Goal: Task Accomplishment & Management: Use online tool/utility

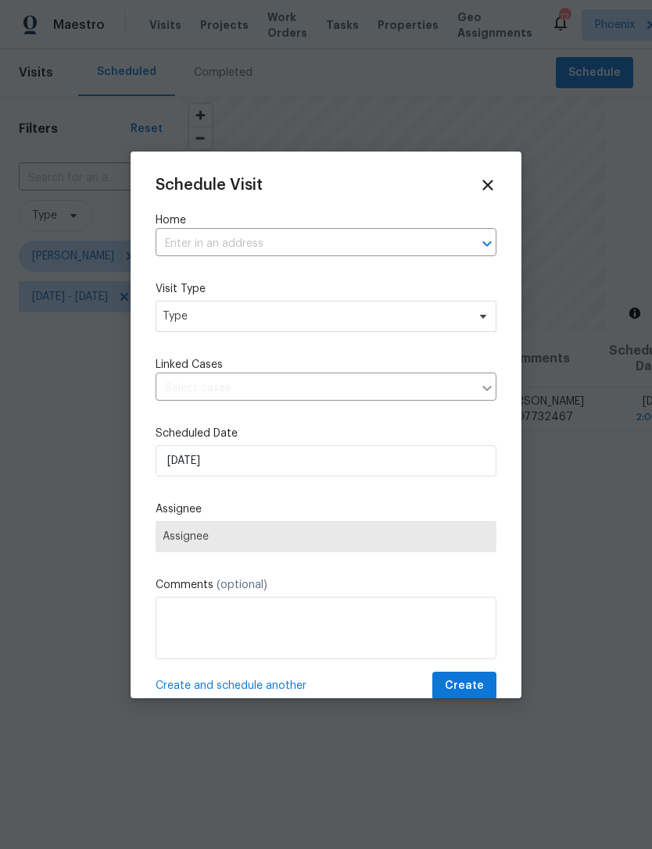
click at [334, 256] on input "text" at bounding box center [303, 244] width 297 height 24
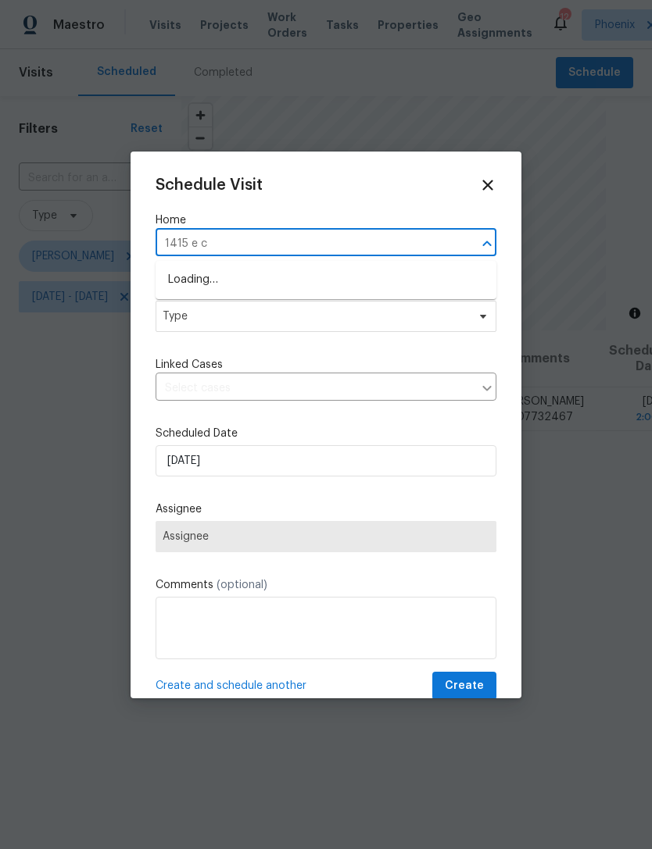
type input "1415 e ch"
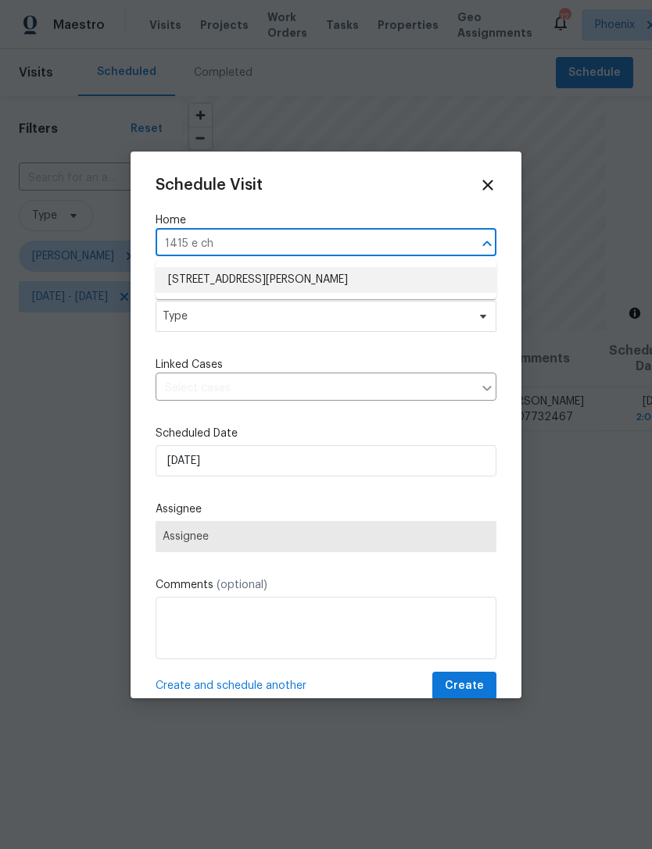
click at [370, 286] on li "1415 E Chipman Rd, Phoenix, AZ 85040" at bounding box center [325, 280] width 341 height 26
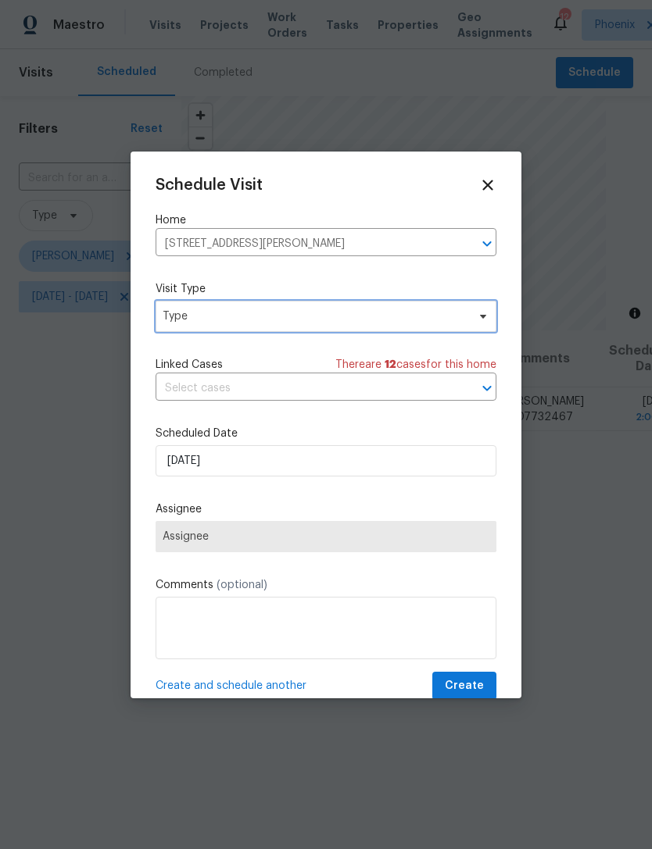
click at [334, 321] on span "Type" at bounding box center [315, 317] width 304 height 16
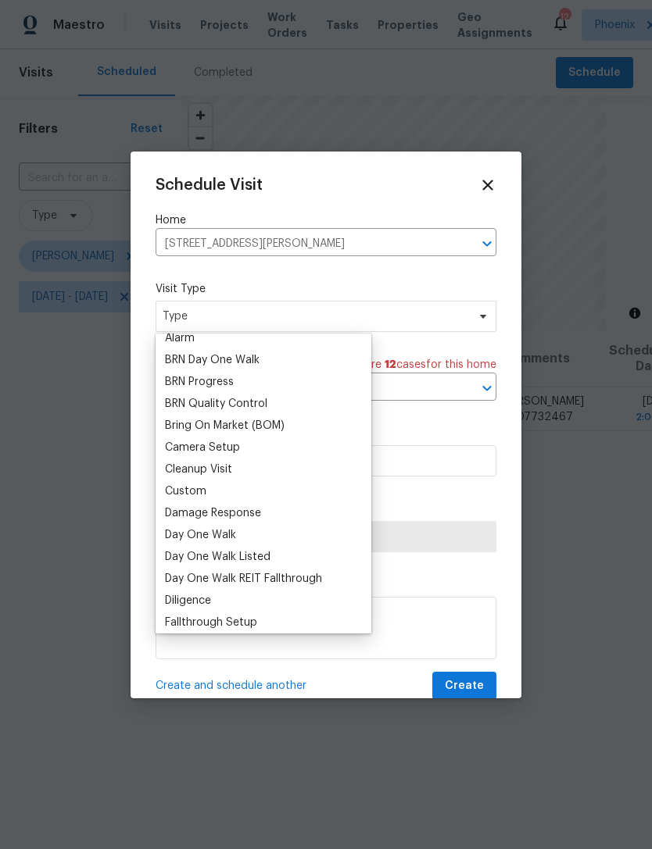
scroll to position [102, 0]
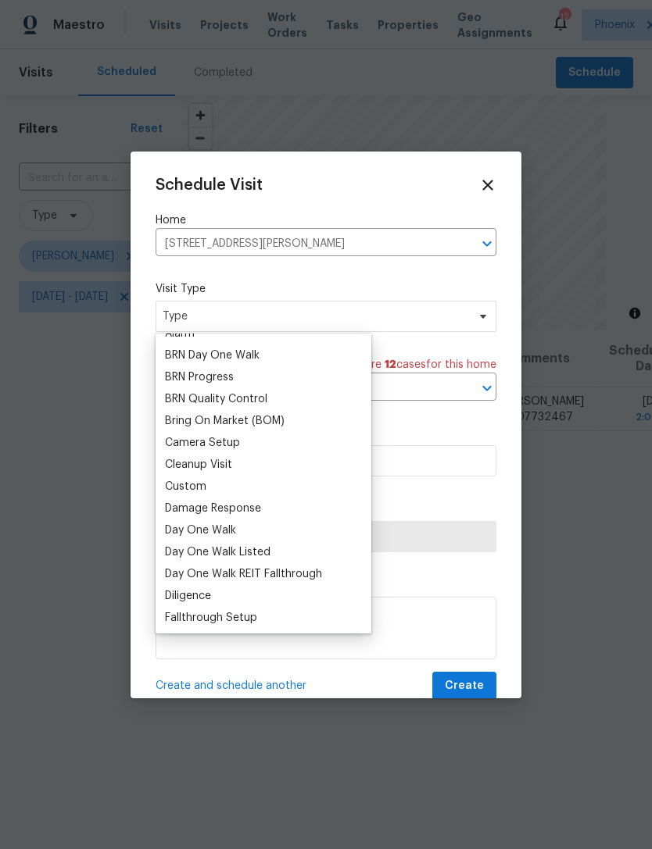
click at [203, 486] on div "Custom" at bounding box center [185, 487] width 41 height 16
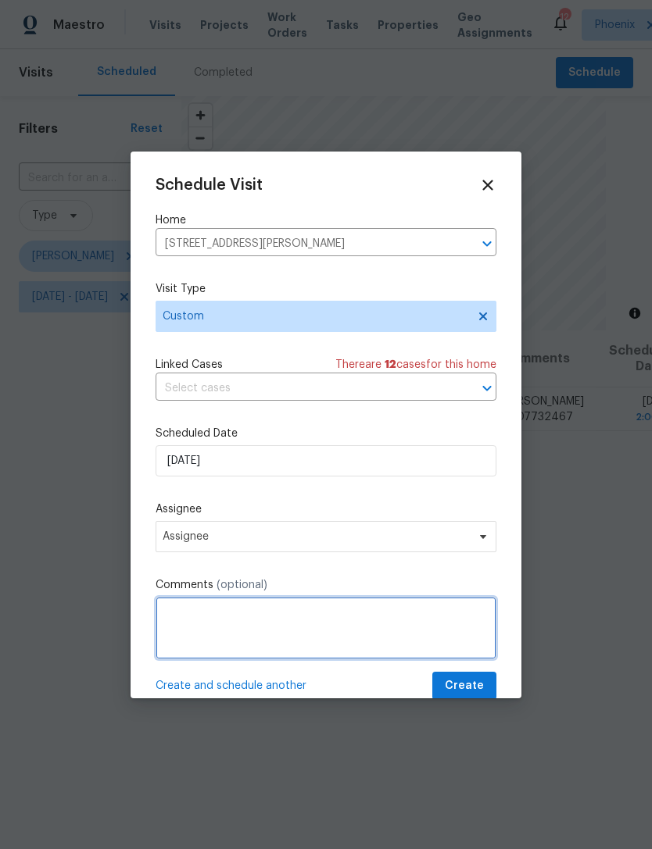
click at [273, 622] on textarea at bounding box center [325, 628] width 341 height 63
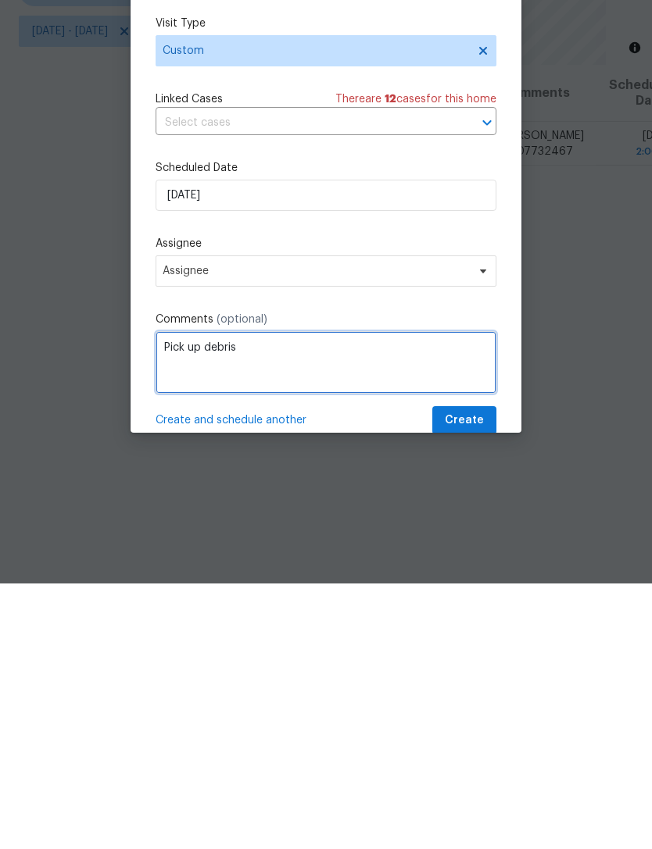
type textarea "Pick up debris"
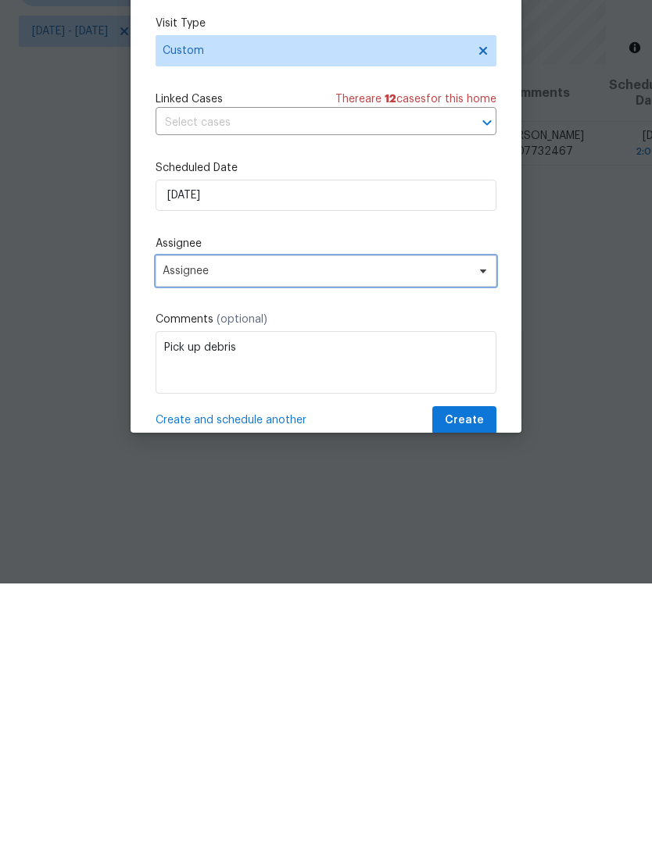
click at [300, 521] on span "Assignee" at bounding box center [325, 536] width 341 height 31
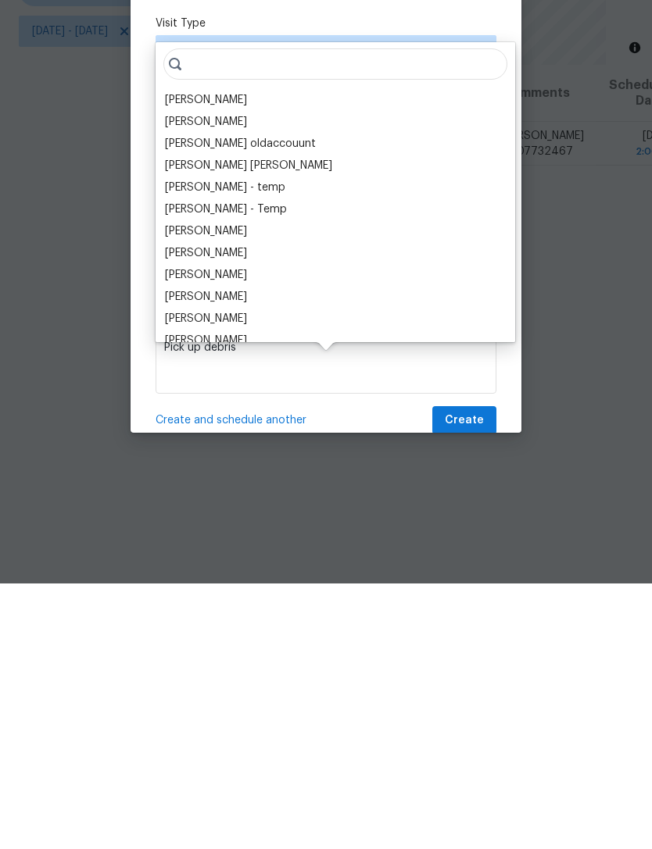
click at [214, 358] on div "[PERSON_NAME]" at bounding box center [206, 366] width 82 height 16
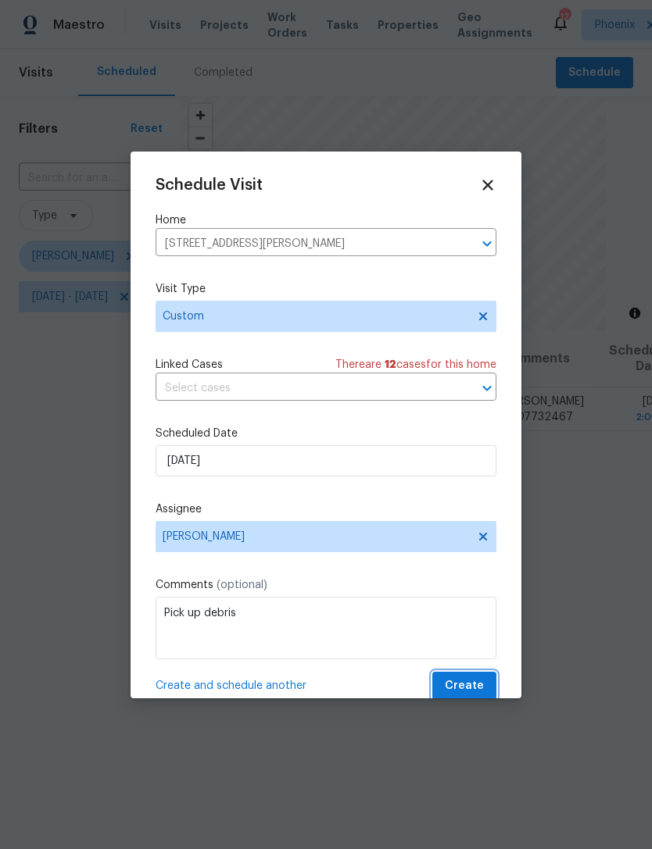
click at [486, 687] on button "Create" at bounding box center [464, 686] width 64 height 29
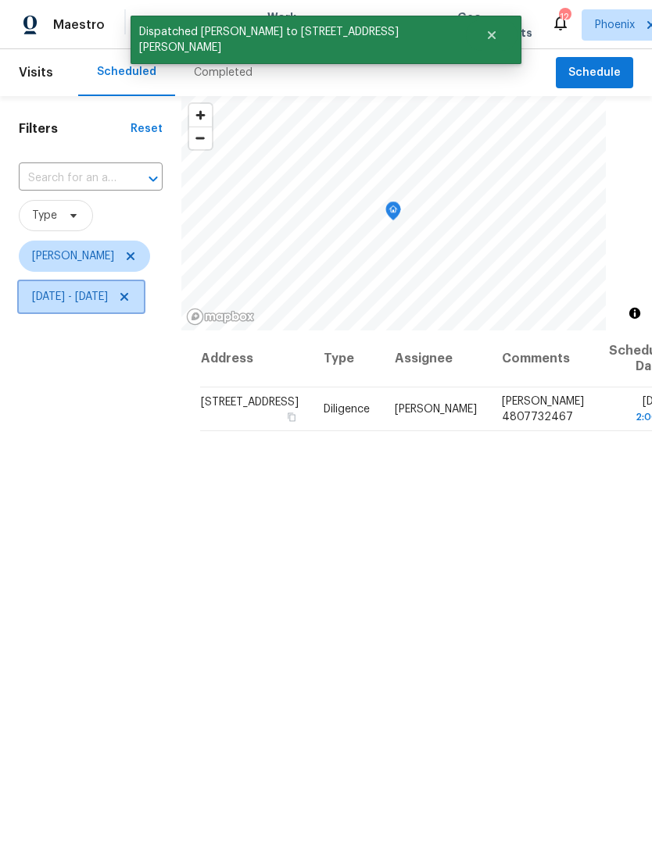
click at [130, 297] on icon at bounding box center [124, 297] width 13 height 13
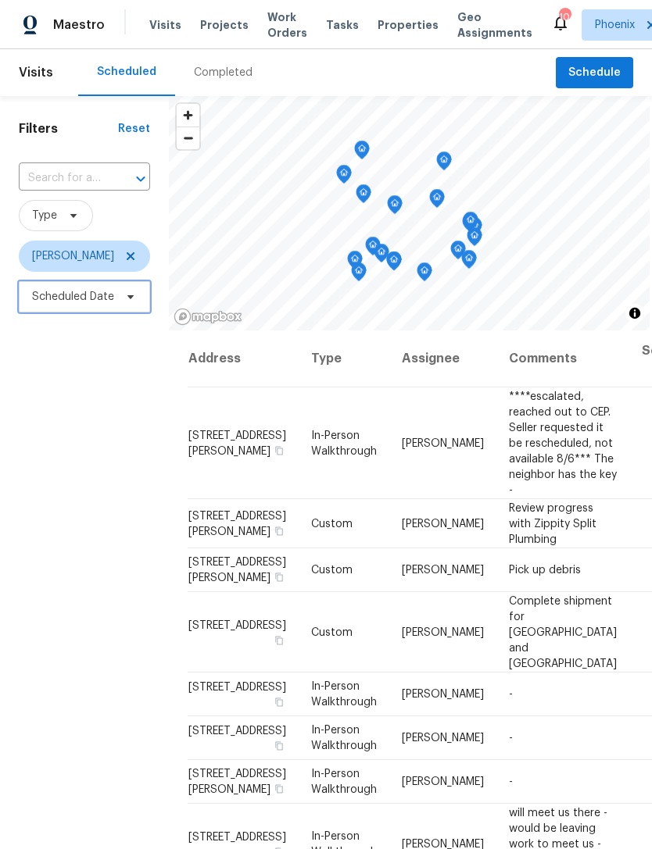
click at [73, 307] on span "Scheduled Date" at bounding box center [84, 296] width 131 height 31
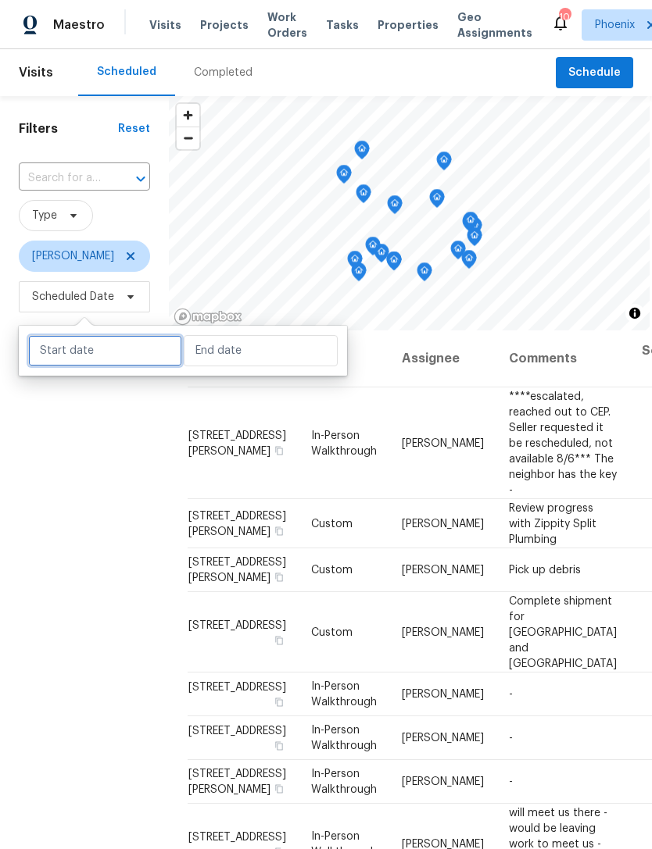
click at [97, 362] on input "text" at bounding box center [105, 350] width 154 height 31
select select "7"
select select "2025"
select select "8"
select select "2025"
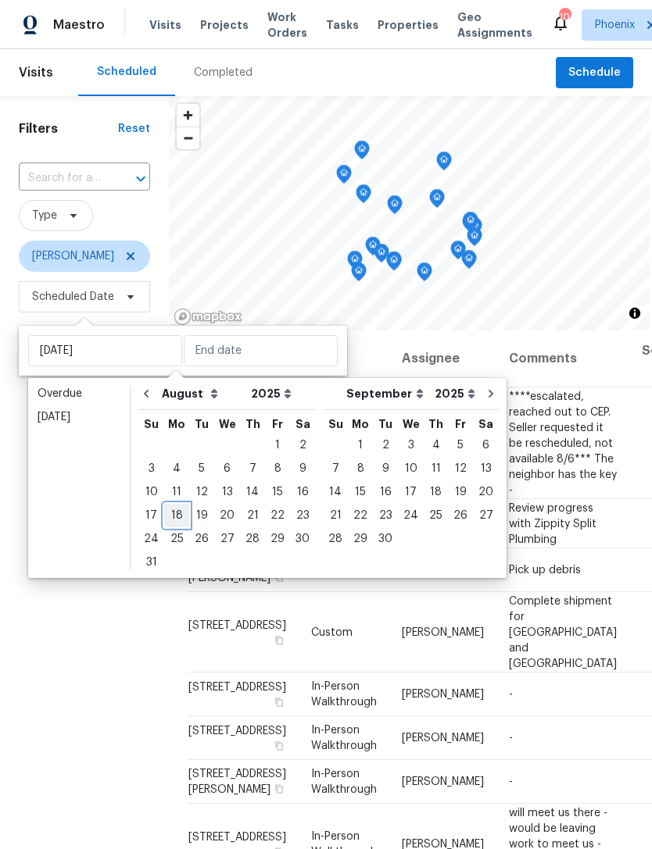
click at [180, 514] on div "18" at bounding box center [176, 516] width 25 height 22
type input "[DATE]"
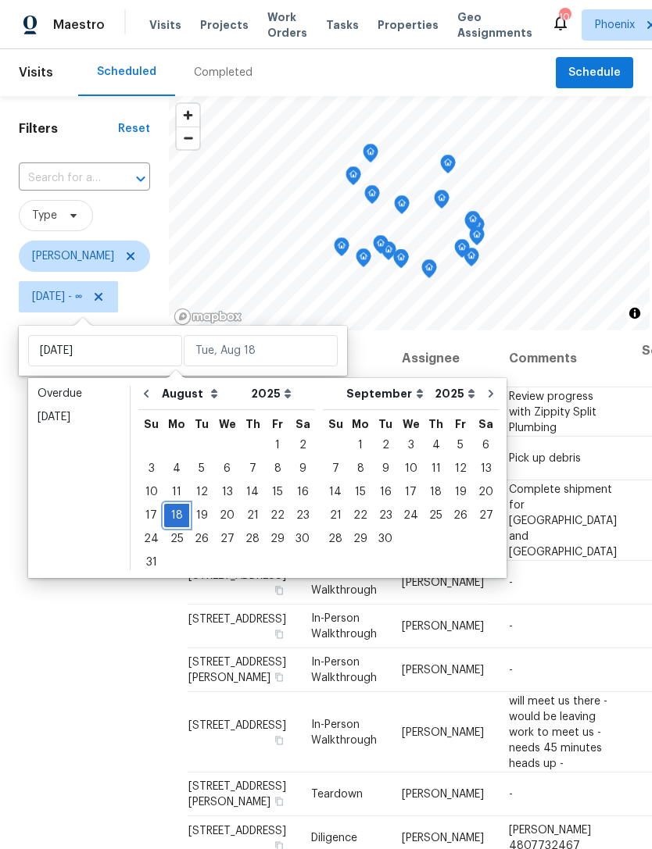
click at [177, 512] on div "18" at bounding box center [176, 516] width 25 height 22
type input "[DATE]"
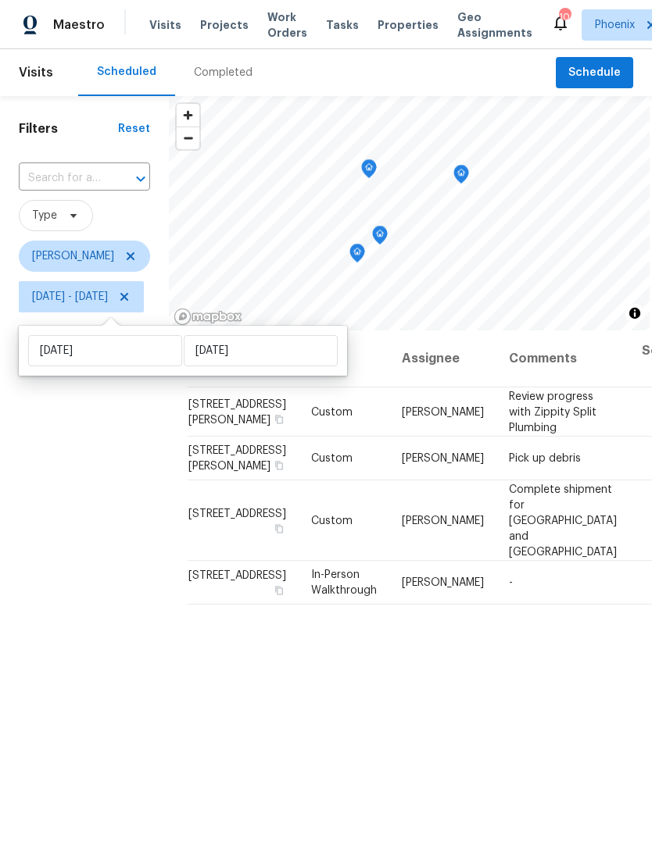
click at [122, 516] on div "Filters Reset ​ Type Brian Borntrager Mon, Aug 18 - Mon, Aug 18" at bounding box center [84, 553] width 169 height 914
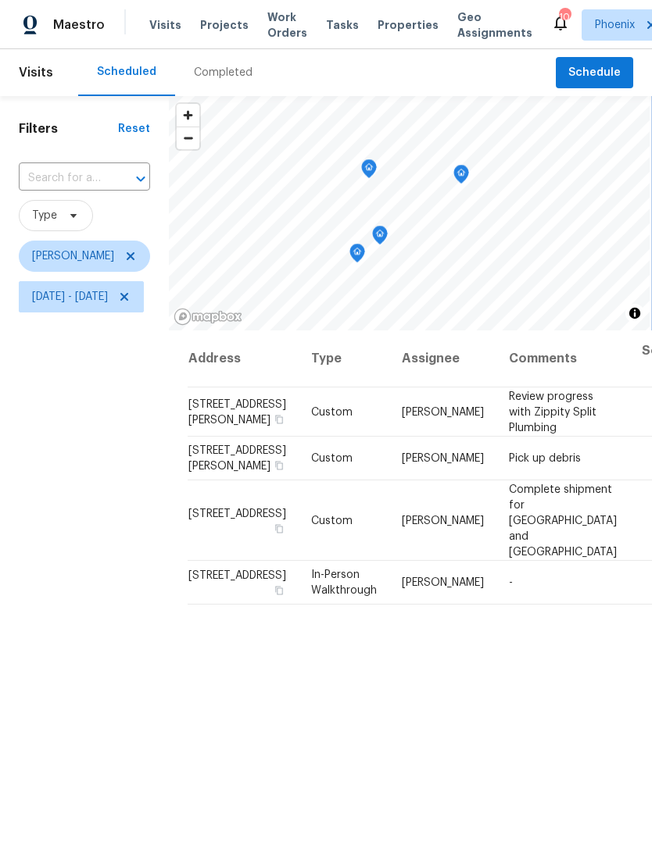
click at [382, 237] on icon "Map marker" at bounding box center [379, 235] width 5 height 4
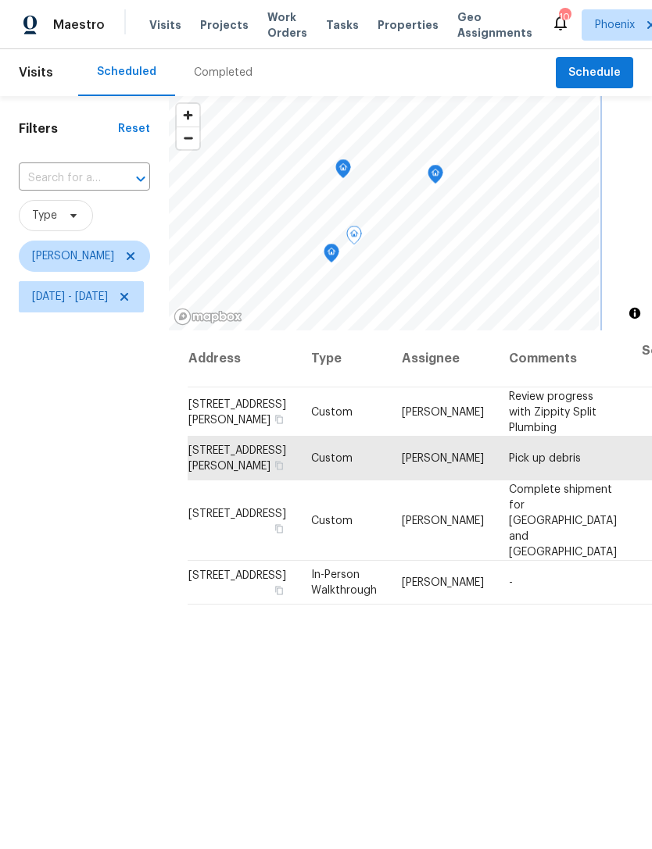
click at [351, 174] on icon "Map marker" at bounding box center [343, 169] width 16 height 20
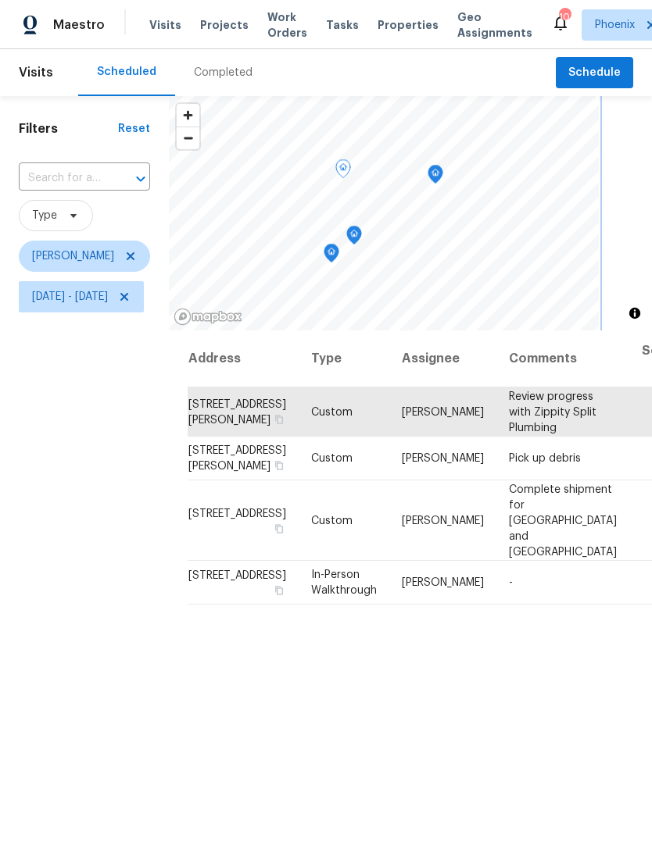
click at [361, 239] on icon "Map marker" at bounding box center [354, 236] width 14 height 18
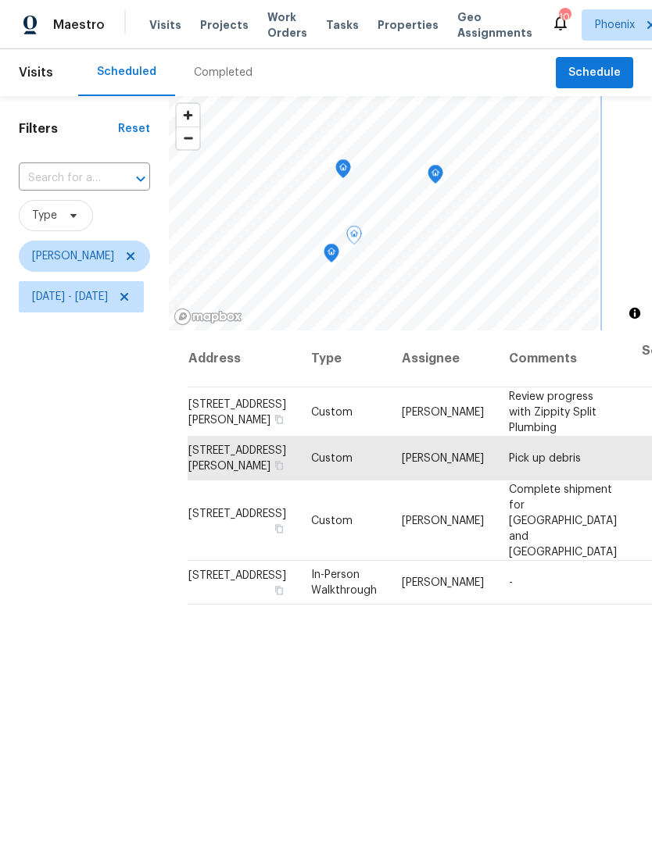
click at [338, 261] on icon "Map marker" at bounding box center [331, 254] width 14 height 18
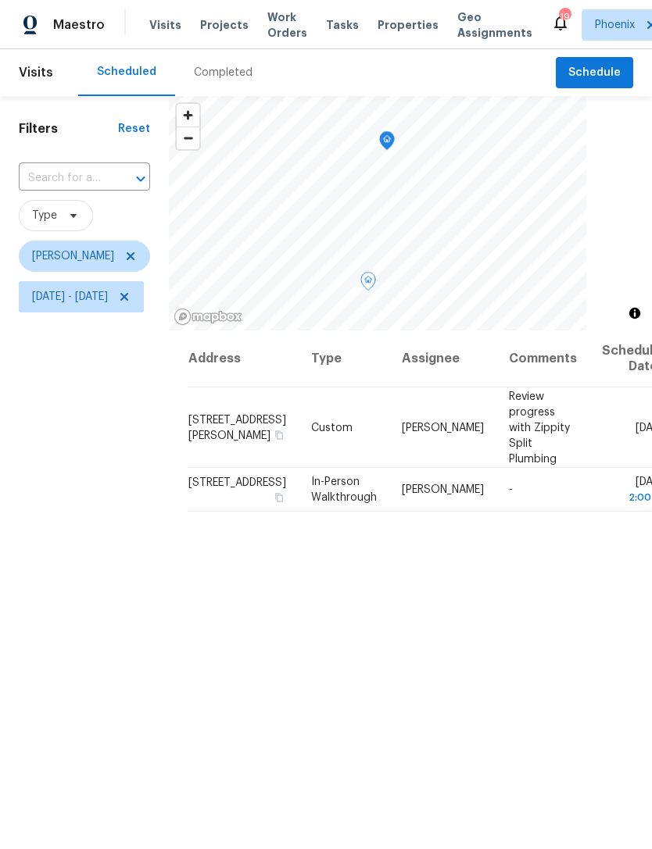
click at [0, 0] on icon at bounding box center [0, 0] width 0 height 0
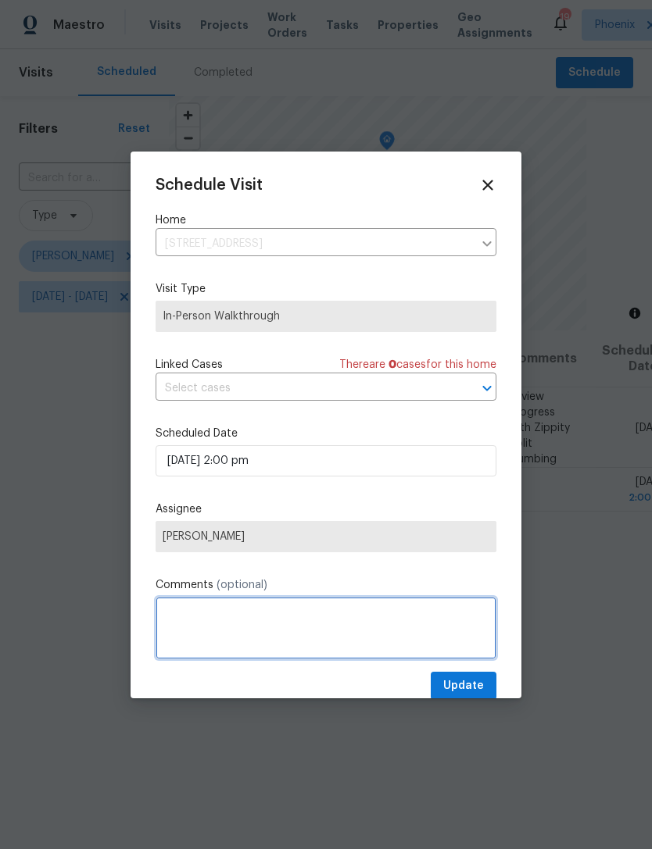
click at [336, 616] on textarea at bounding box center [325, 628] width 341 height 63
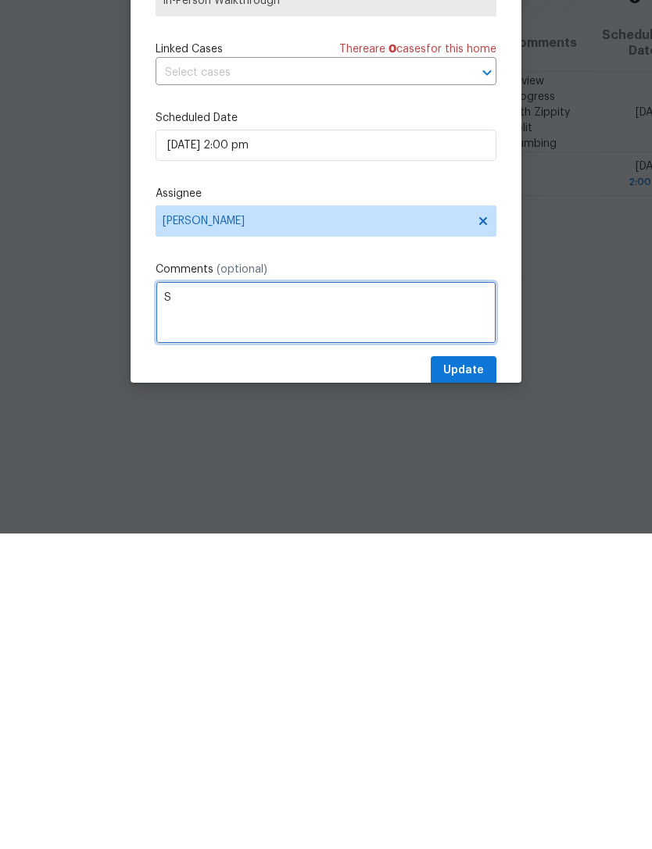
scroll to position [50, 0]
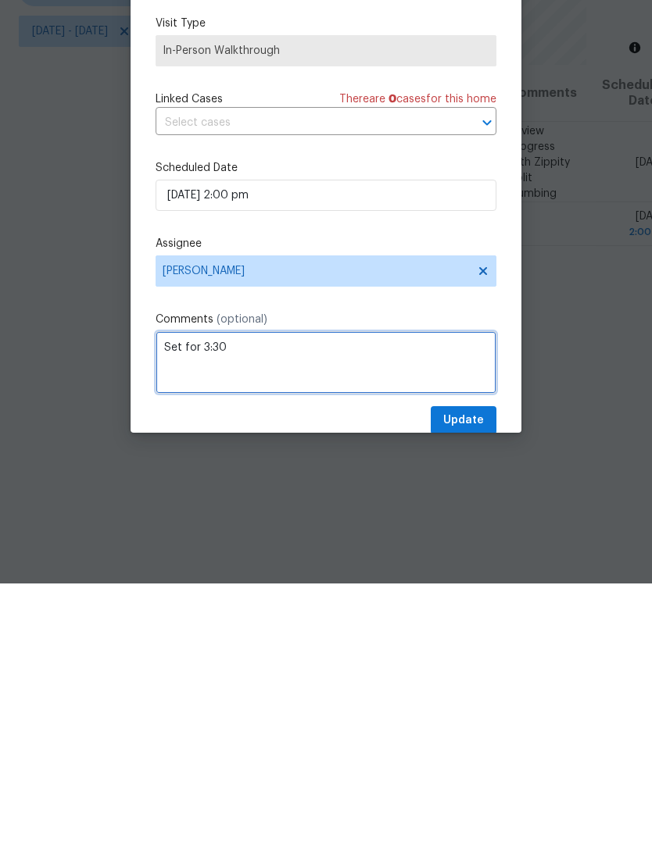
type textarea "Set for 3:30"
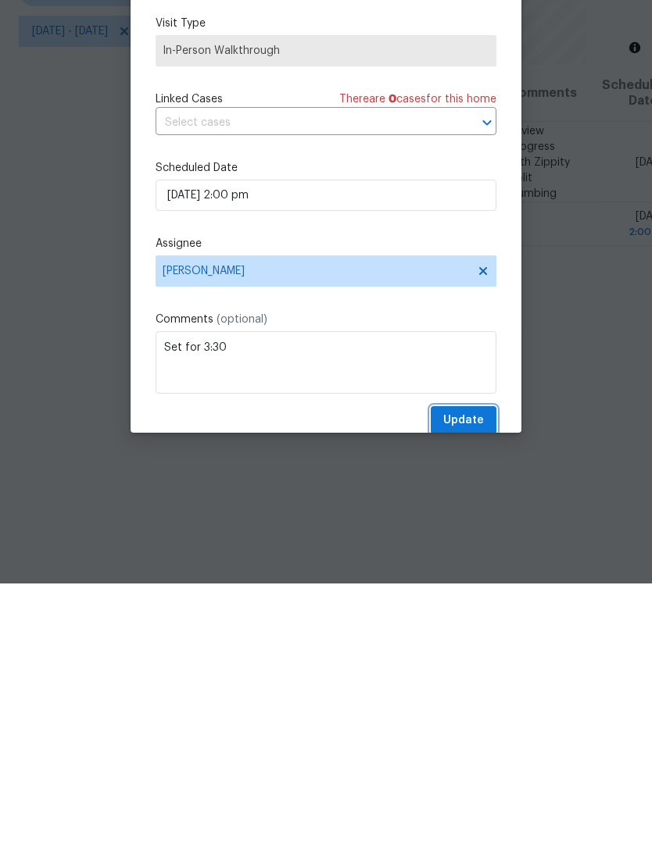
click at [472, 677] on span "Update" at bounding box center [463, 687] width 41 height 20
